Goal: Check status: Check status

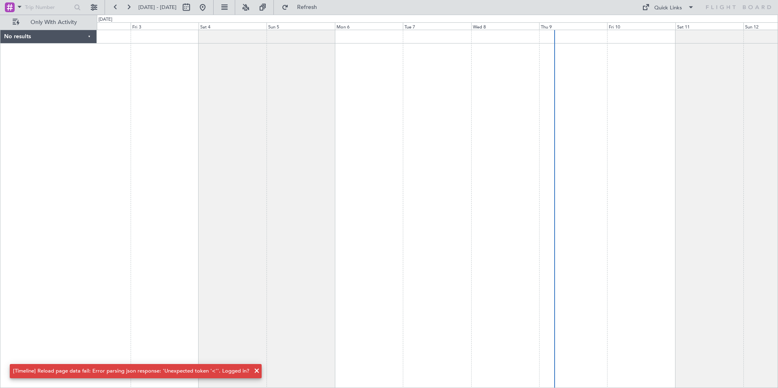
click at [610, 330] on div at bounding box center [437, 209] width 681 height 359
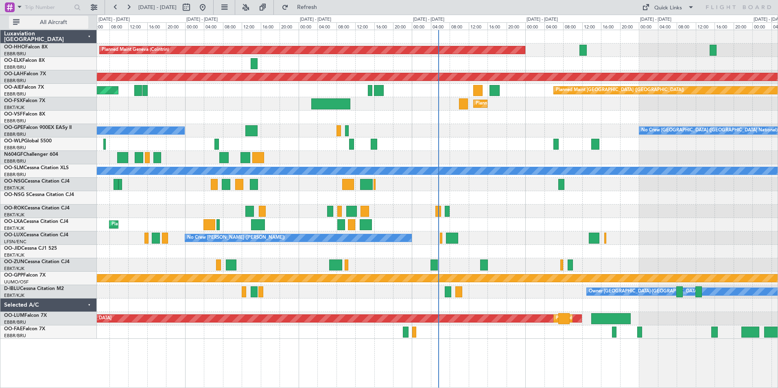
click at [71, 20] on span "All Aircraft" at bounding box center [53, 23] width 65 height 6
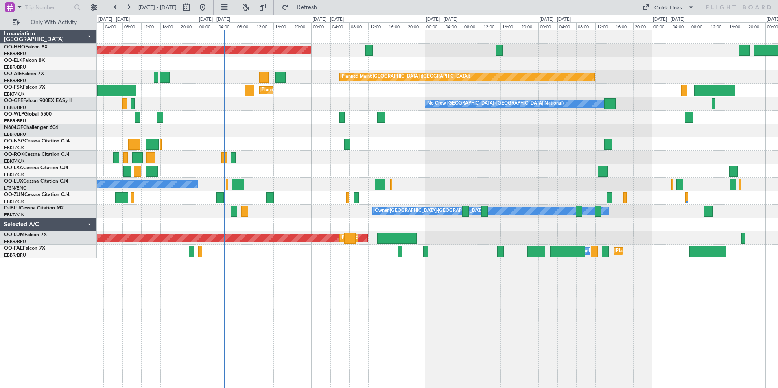
click at [283, 160] on div "Planned Maint Geneva (Cointrin) Planned Maint [GEOGRAPHIC_DATA] ([GEOGRAPHIC_DA…" at bounding box center [437, 144] width 681 height 228
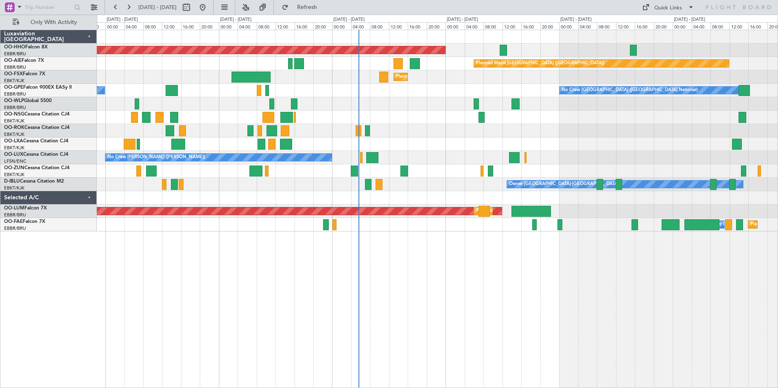
click at [410, 144] on div "Planned Maint Geneva (Cointrin) LEZL 21:40 Z SKCG 07:10 Z Planned Maint [GEOGRA…" at bounding box center [437, 130] width 681 height 201
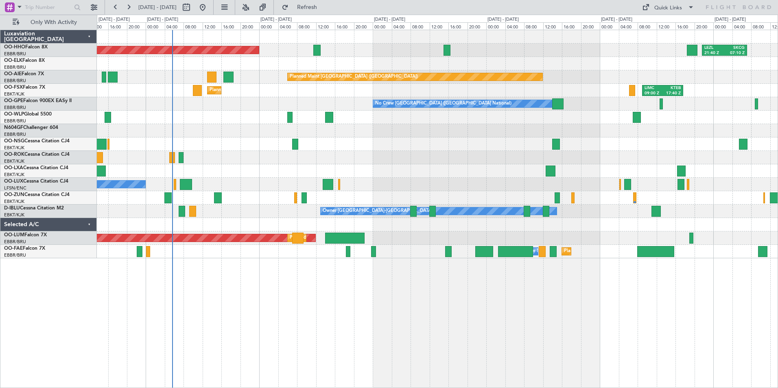
click at [31, 132] on div "Planned Maint Geneva (Cointrin) LEZL 21:40 Z SKCG 07:10 Z Planned Maint [GEOGRA…" at bounding box center [389, 202] width 778 height 374
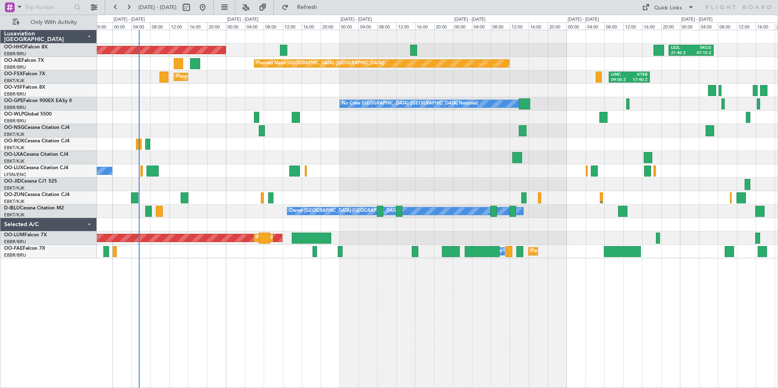
click at [334, 159] on div "No Crew [GEOGRAPHIC_DATA] ([GEOGRAPHIC_DATA] National)" at bounding box center [437, 157] width 681 height 13
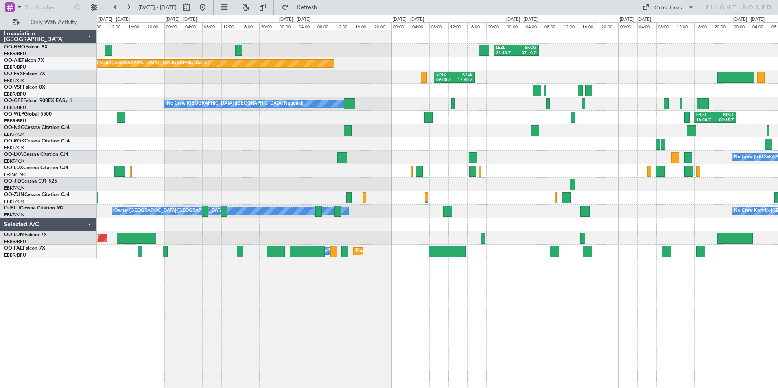
click at [533, 75] on div "LEZL 21:40 Z SKCG 07:10 Z SKCG 21:00 Z EGGD 06:25 Z LROP 21:15 Z RJTT 08:30 Z P…" at bounding box center [437, 144] width 681 height 228
